Goal: Find specific page/section

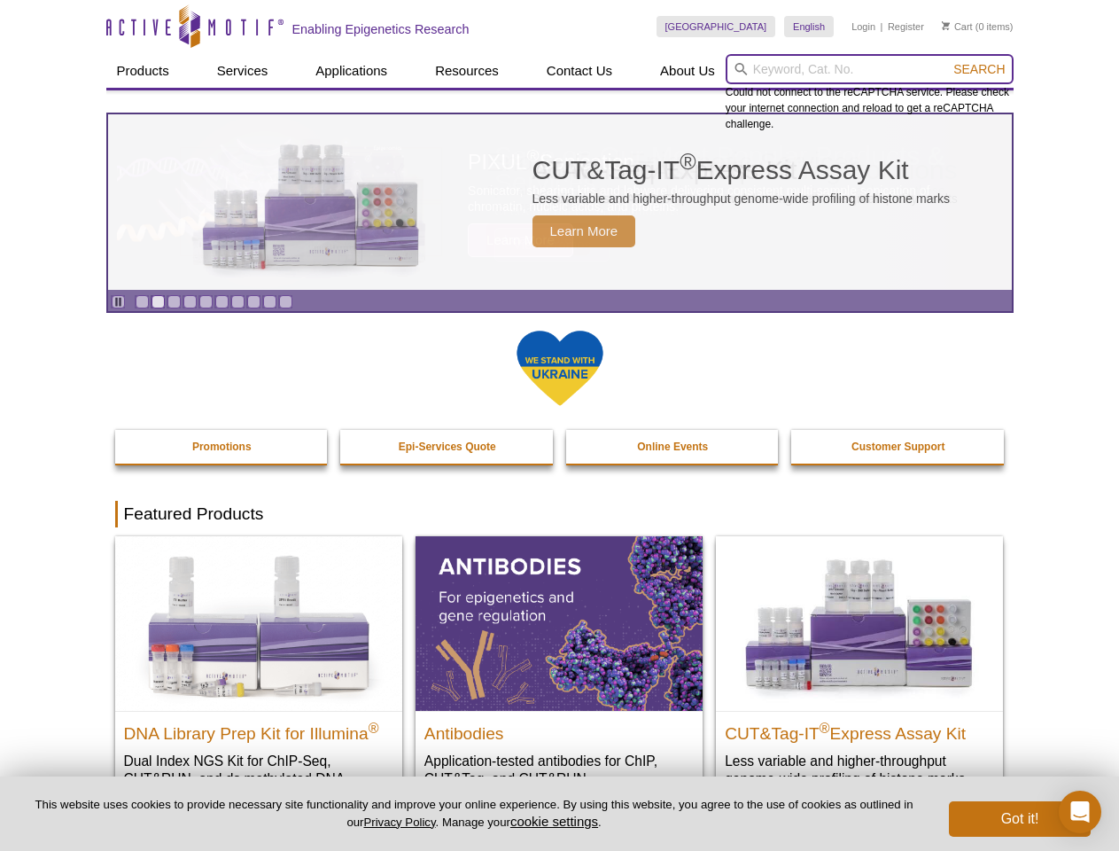
click at [869, 69] on input "search" at bounding box center [870, 69] width 288 height 30
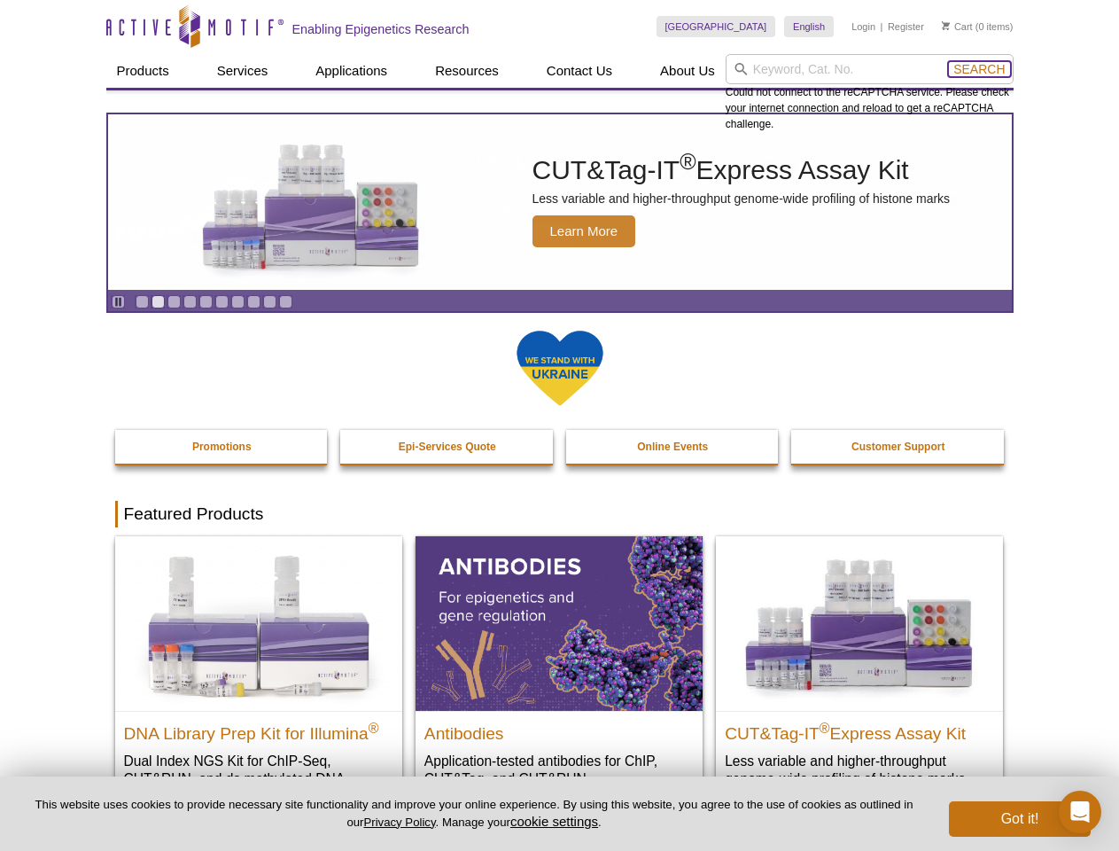
click at [979, 69] on span "Search" at bounding box center [978, 69] width 51 height 14
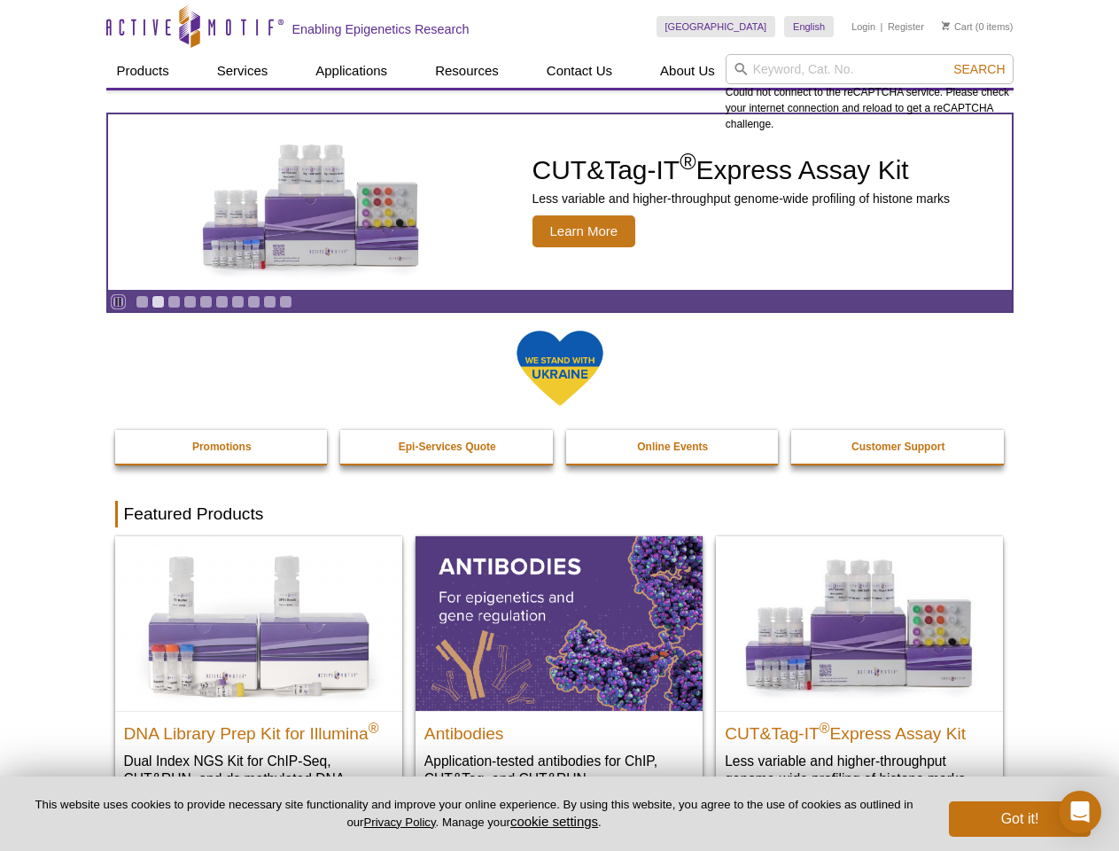
click at [118, 301] on icon "Pause" at bounding box center [119, 302] width 12 height 12
click at [142, 301] on link "Go to slide 1" at bounding box center [142, 301] width 13 height 13
click at [158, 301] on link "Go to slide 2" at bounding box center [158, 301] width 13 height 13
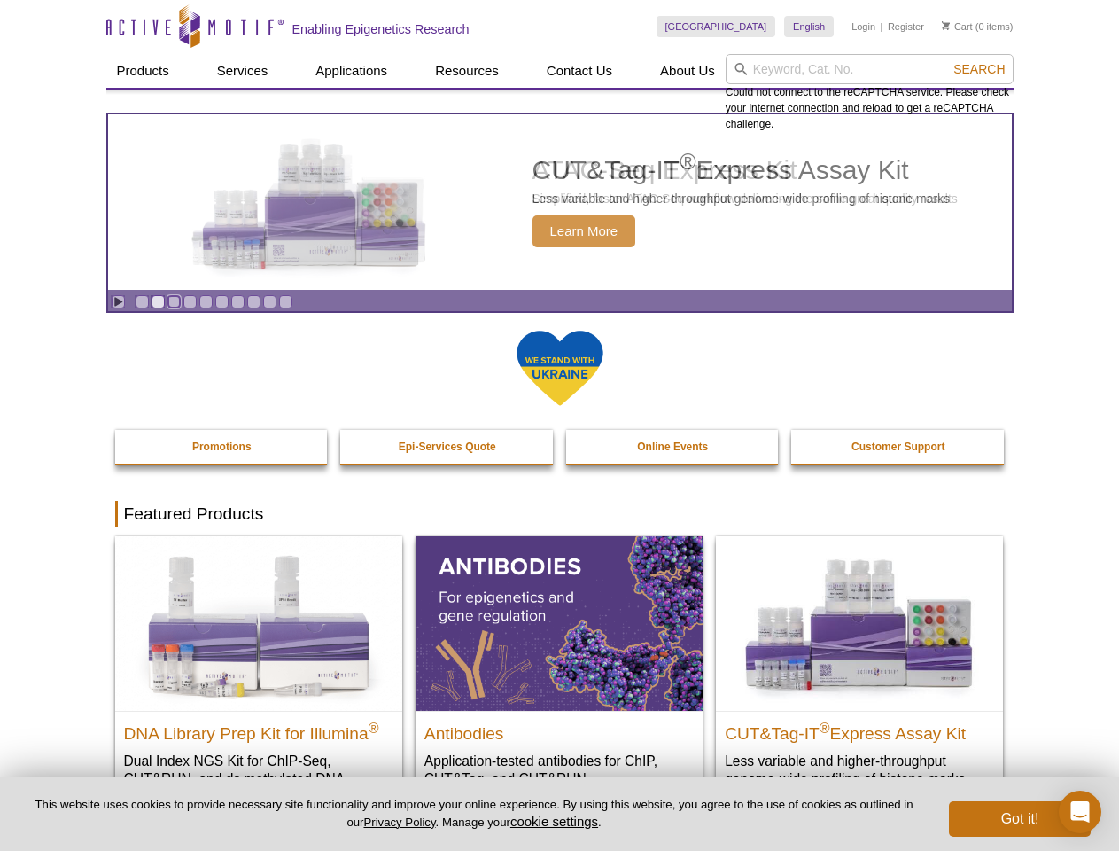
click at [174, 301] on link "Go to slide 3" at bounding box center [173, 301] width 13 height 13
click at [190, 301] on link "Go to slide 4" at bounding box center [189, 301] width 13 height 13
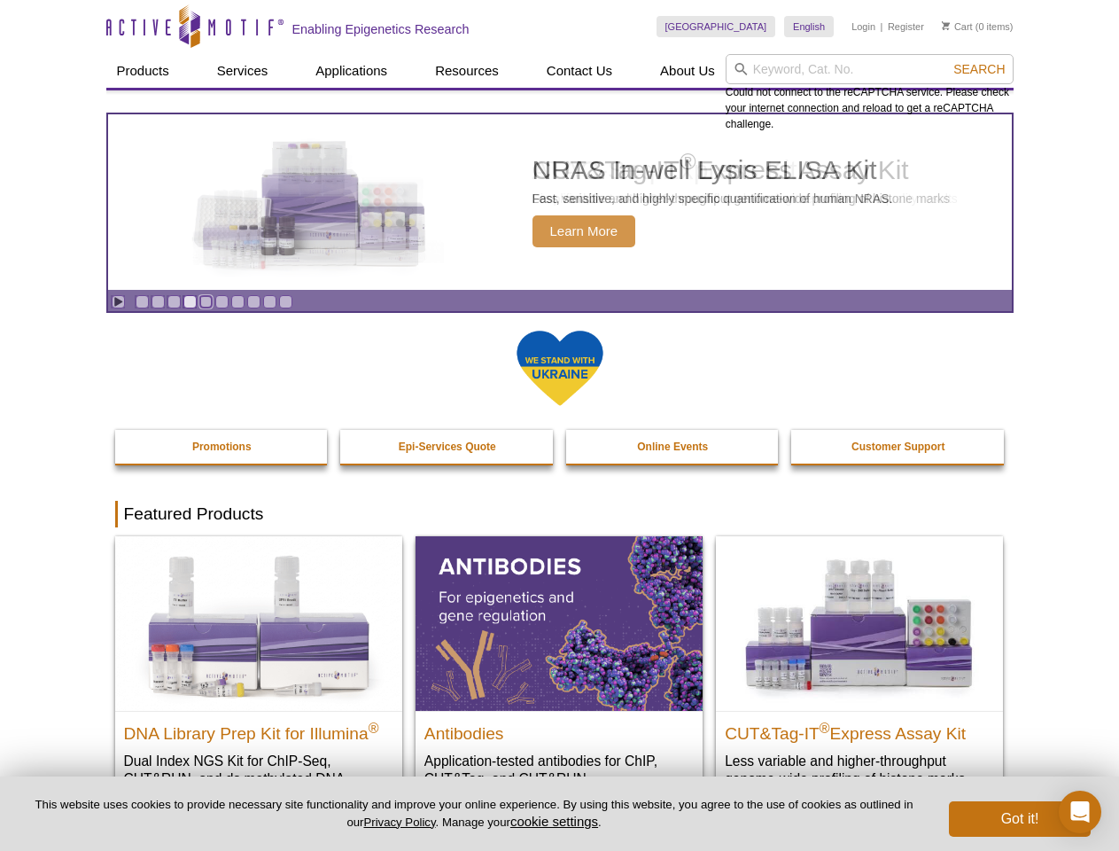
click at [206, 301] on link "Go to slide 5" at bounding box center [205, 301] width 13 height 13
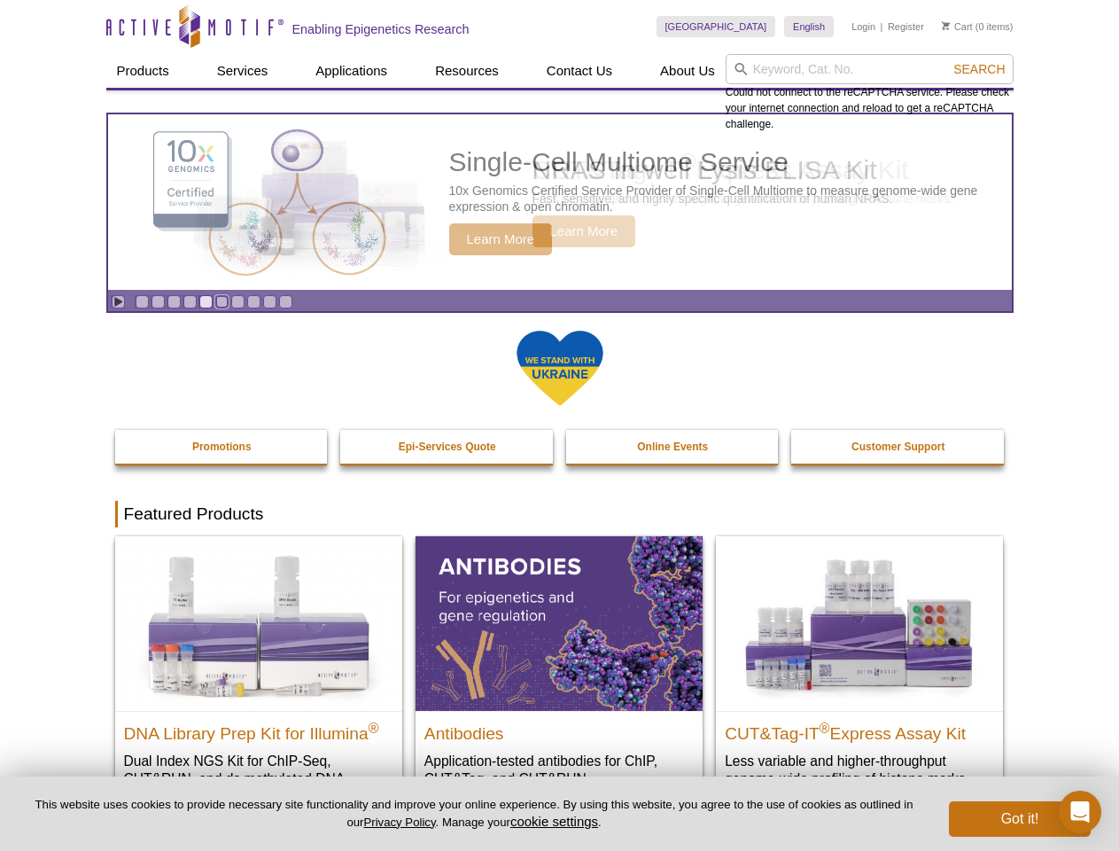
click at [222, 301] on link "Go to slide 6" at bounding box center [221, 301] width 13 height 13
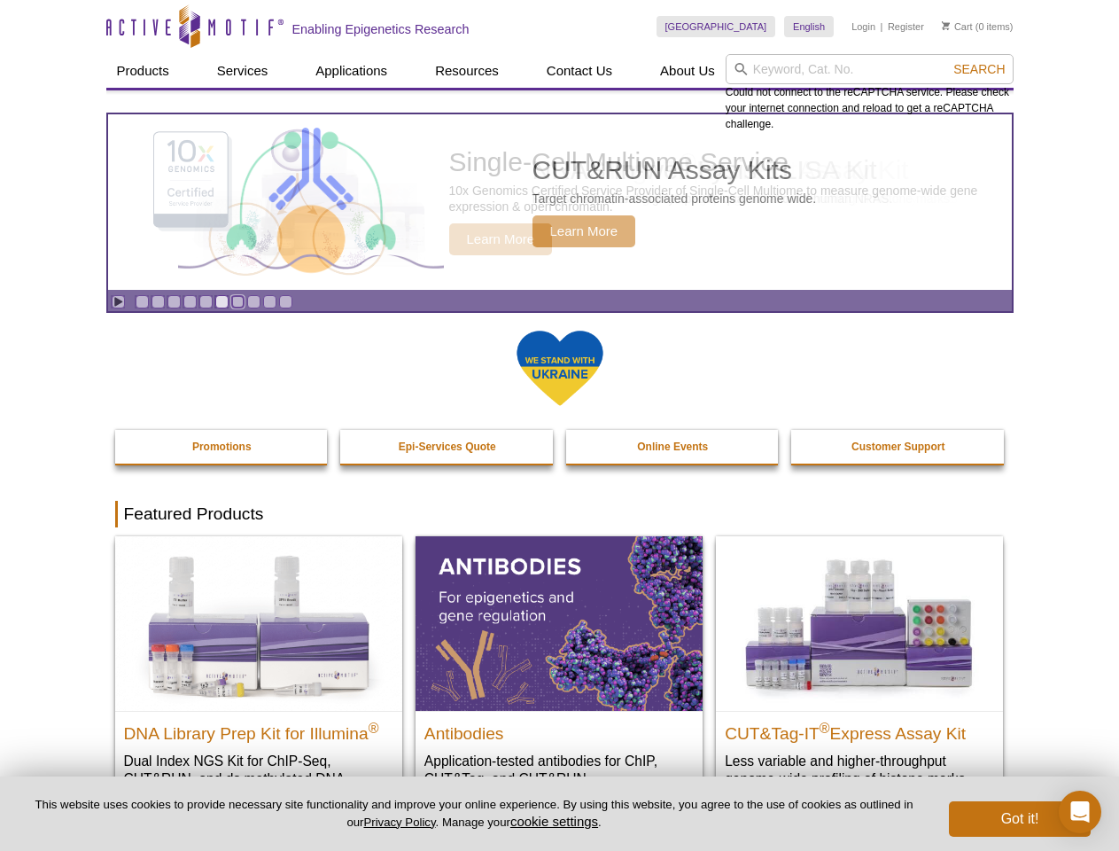
click at [237, 301] on link "Go to slide 7" at bounding box center [237, 301] width 13 height 13
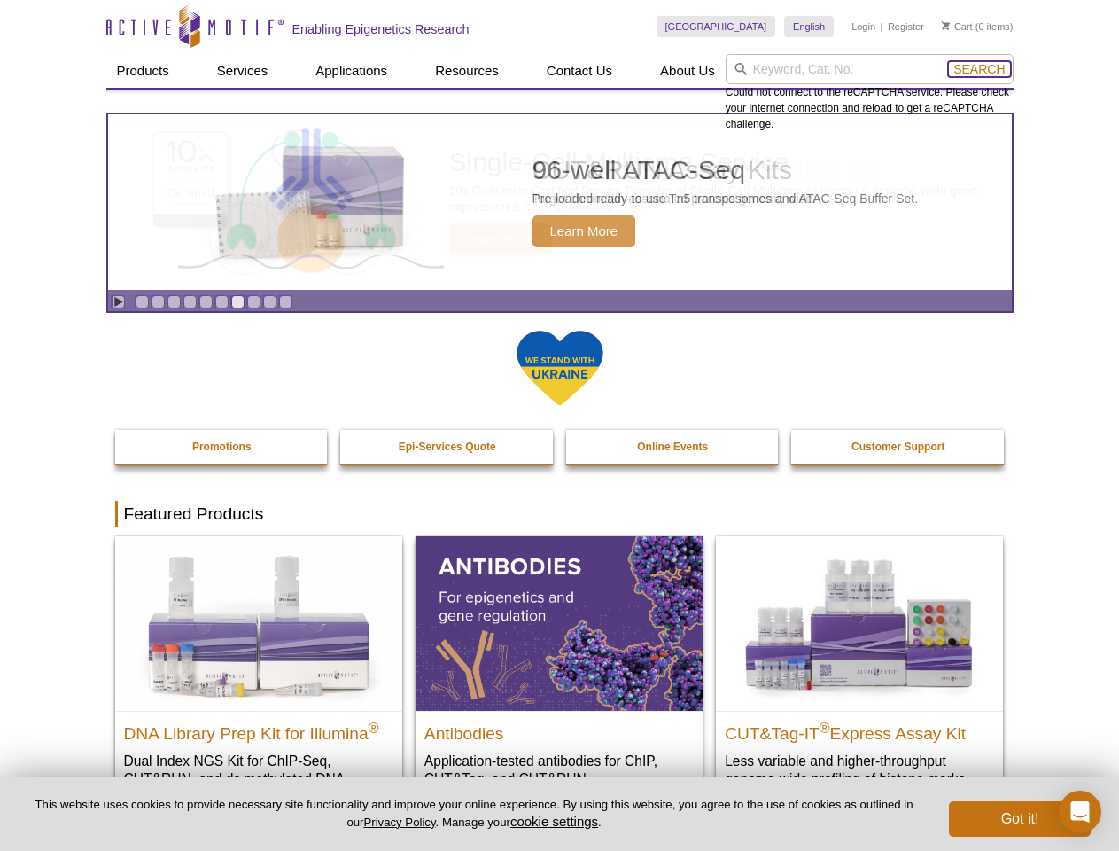
click at [979, 69] on span "Search" at bounding box center [978, 69] width 51 height 14
